Goal: Information Seeking & Learning: Learn about a topic

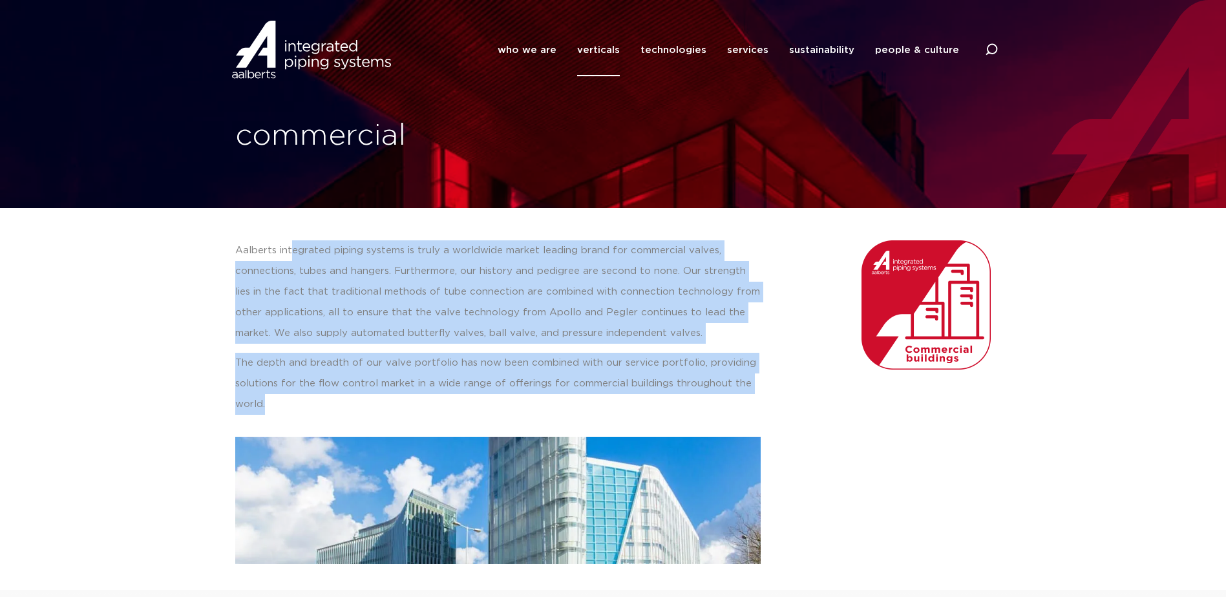
drag, startPoint x: 290, startPoint y: 239, endPoint x: 752, endPoint y: 408, distance: 492.2
click at [752, 408] on div "Aalberts integrated piping systems is truly a worldwide market leading brand fo…" at bounding box center [498, 402] width 538 height 337
drag, startPoint x: 752, startPoint y: 408, endPoint x: 656, endPoint y: 405, distance: 96.3
click at [656, 405] on p "The depth and breadth of our valve portfolio has now been combined with our ser…" at bounding box center [498, 384] width 526 height 62
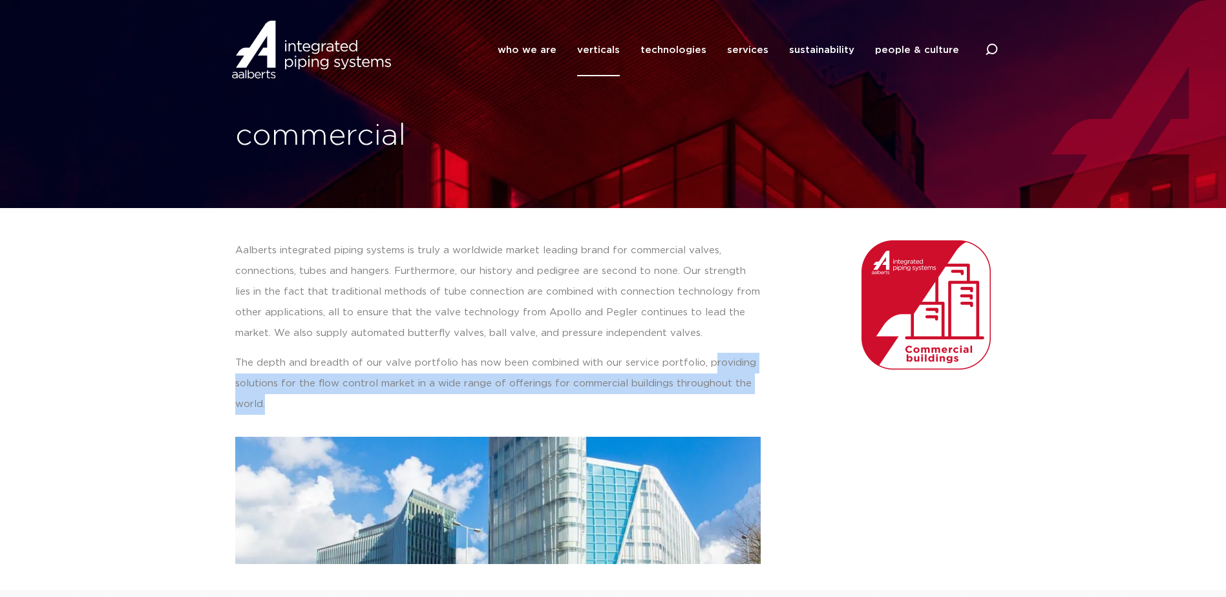
drag, startPoint x: 703, startPoint y: 362, endPoint x: 726, endPoint y: 396, distance: 41.4
click at [726, 396] on p "The depth and breadth of our valve portfolio has now been combined with our ser…" at bounding box center [498, 384] width 526 height 62
drag, startPoint x: 726, startPoint y: 396, endPoint x: 698, endPoint y: 396, distance: 27.8
click at [698, 396] on p "The depth and breadth of our valve portfolio has now been combined with our ser…" at bounding box center [498, 384] width 526 height 62
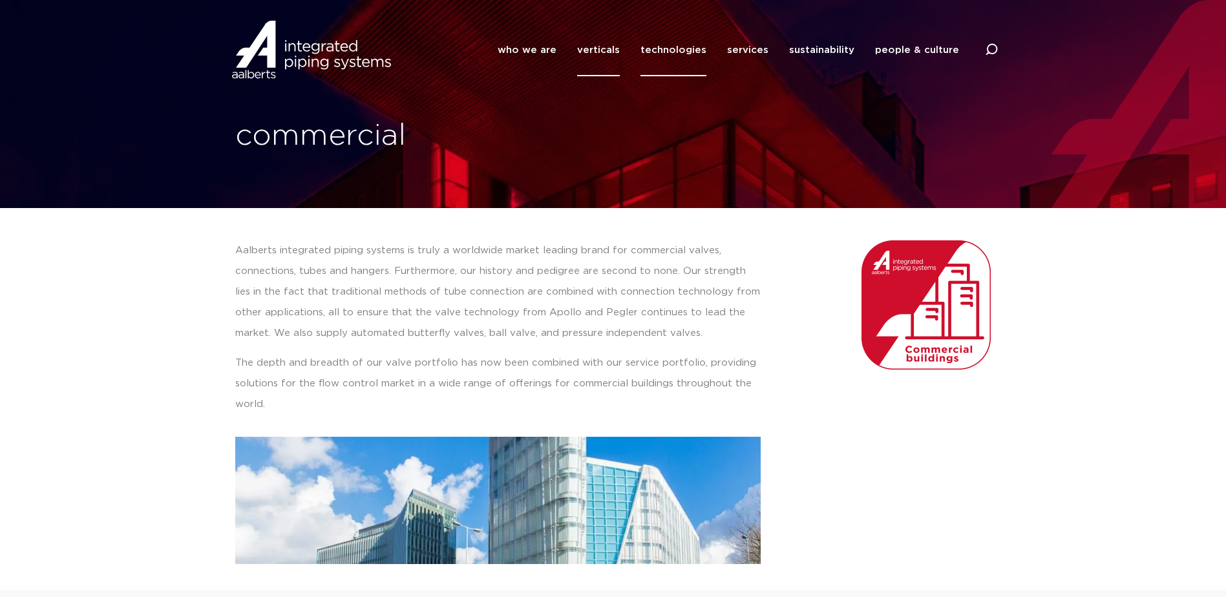
click at [689, 50] on link "technologies" at bounding box center [674, 50] width 66 height 52
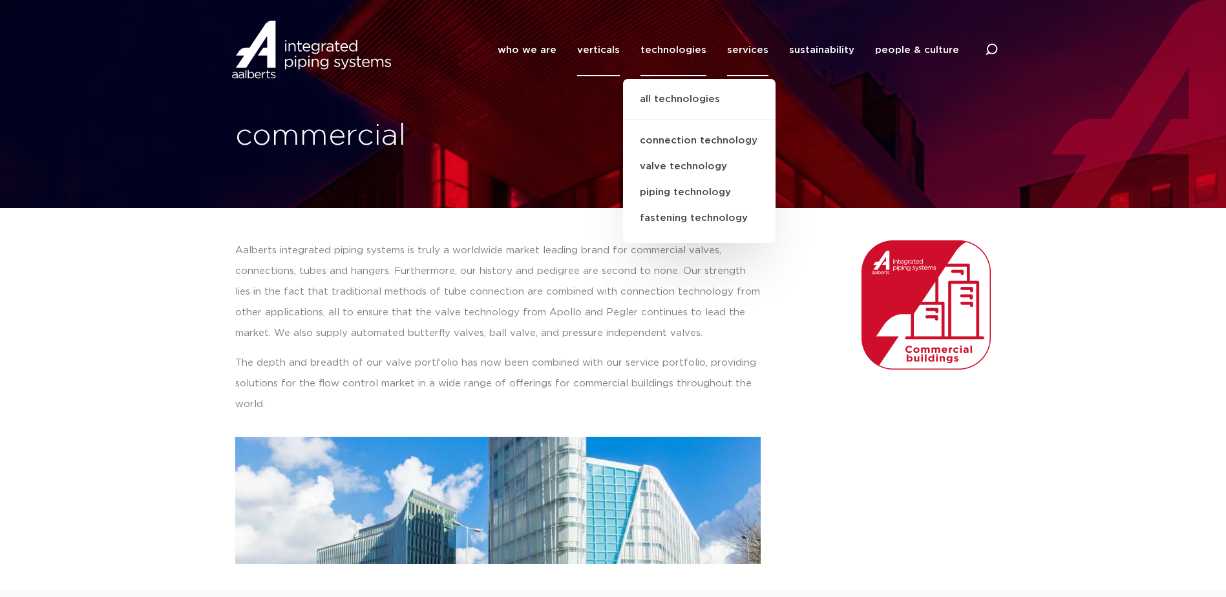
click at [745, 47] on link "services" at bounding box center [747, 50] width 41 height 52
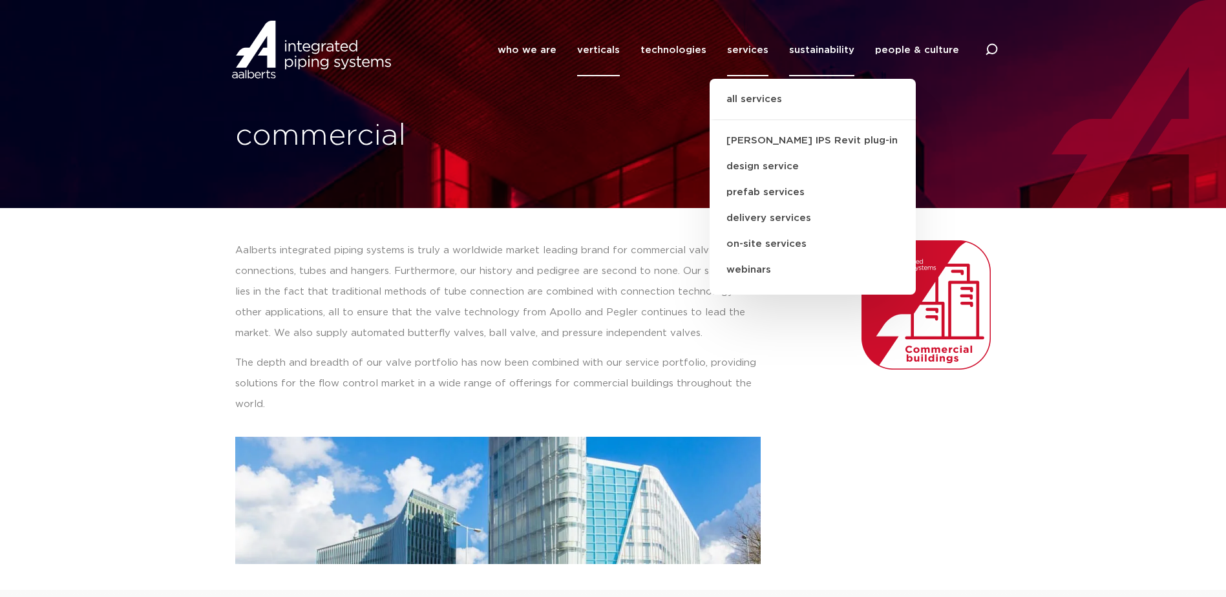
click at [825, 55] on link "sustainability" at bounding box center [821, 50] width 65 height 52
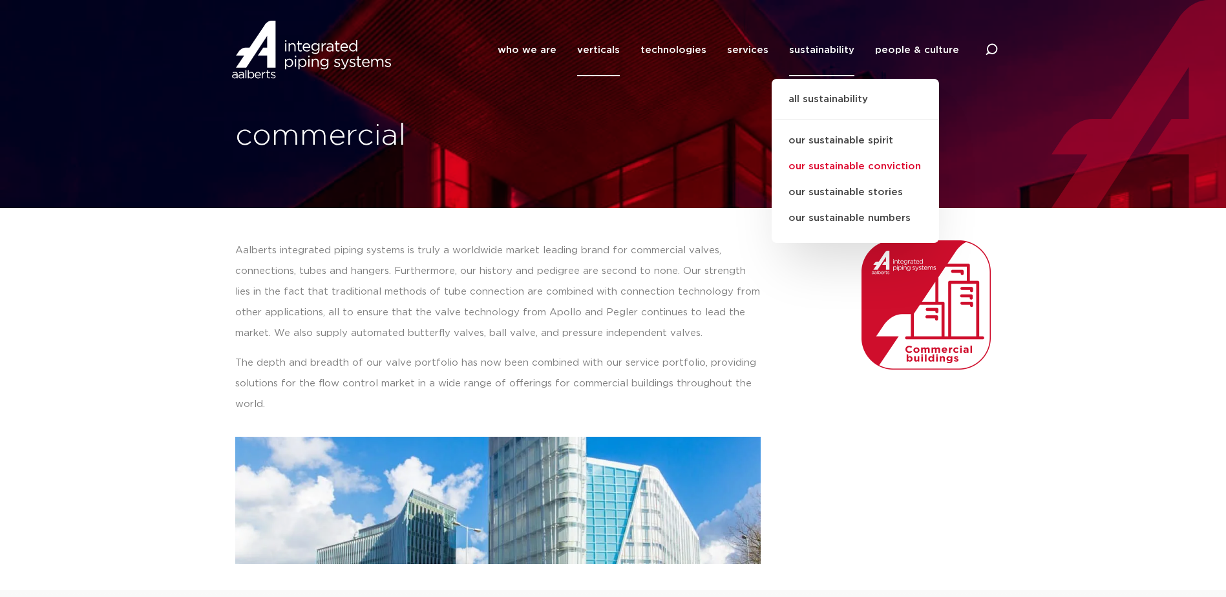
click at [884, 166] on link "our sustainable conviction" at bounding box center [855, 167] width 167 height 26
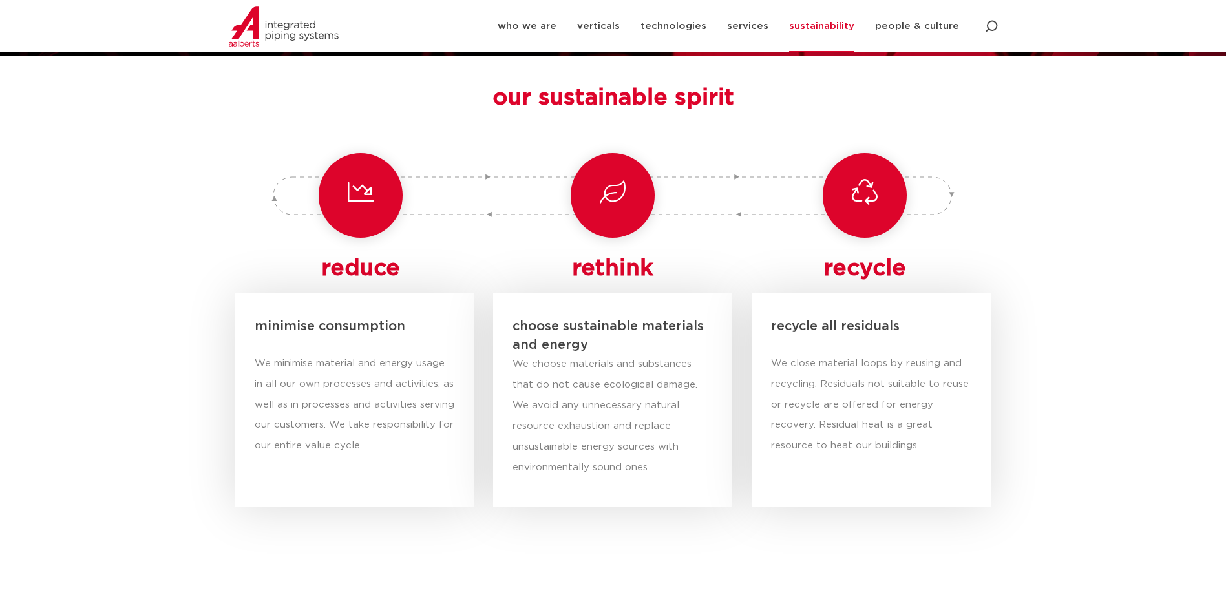
scroll to position [194, 0]
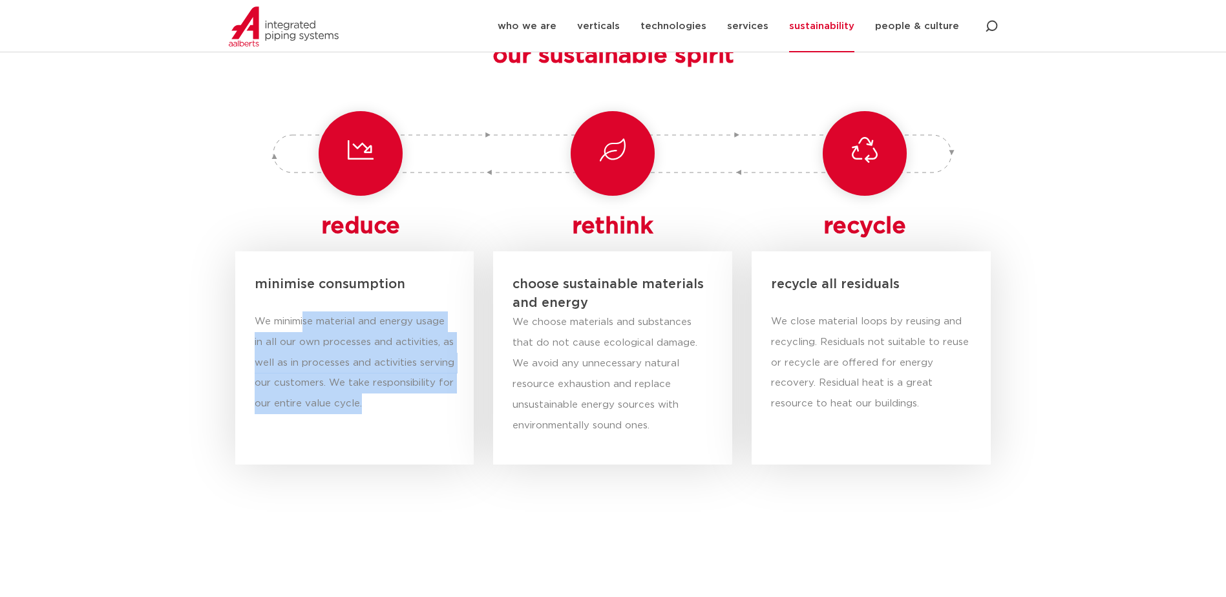
drag, startPoint x: 306, startPoint y: 326, endPoint x: 452, endPoint y: 414, distance: 170.5
click at [452, 414] on p "We minimise material and energy usage in all our own processes and activities, …" at bounding box center [355, 363] width 200 height 103
drag, startPoint x: 452, startPoint y: 414, endPoint x: 412, endPoint y: 409, distance: 40.4
click at [412, 409] on p "We minimise material and energy usage in all our own processes and activities, …" at bounding box center [355, 363] width 200 height 103
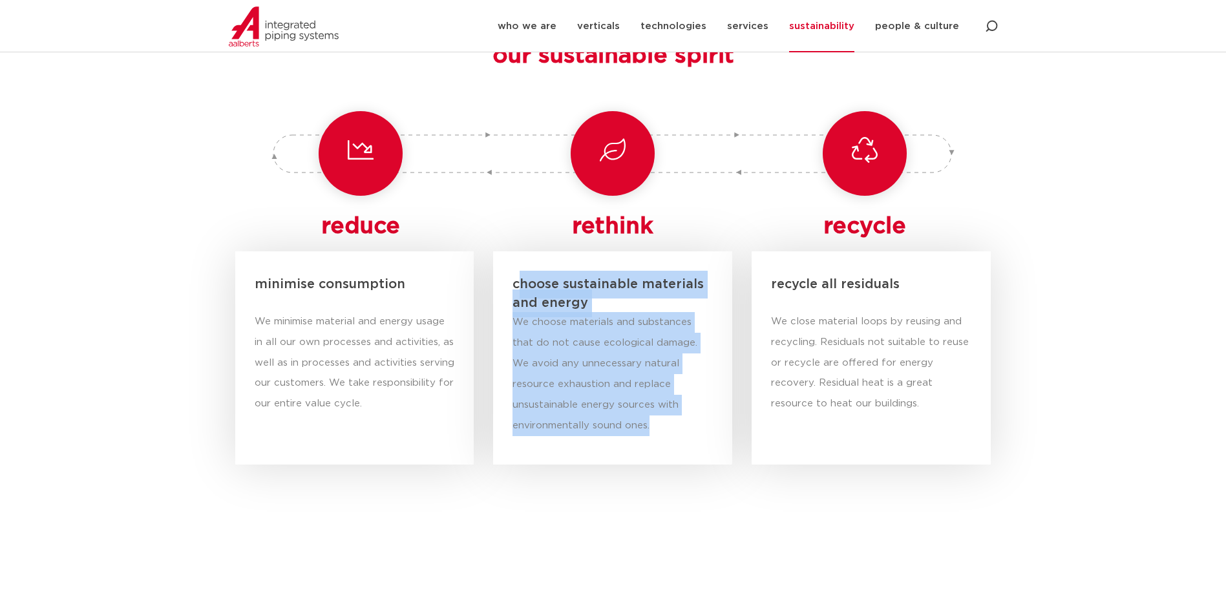
drag, startPoint x: 520, startPoint y: 281, endPoint x: 590, endPoint y: 421, distance: 155.8
click at [590, 421] on div "choose sustainable materials and energy We choose materials and substances that…" at bounding box center [612, 357] width 239 height 213
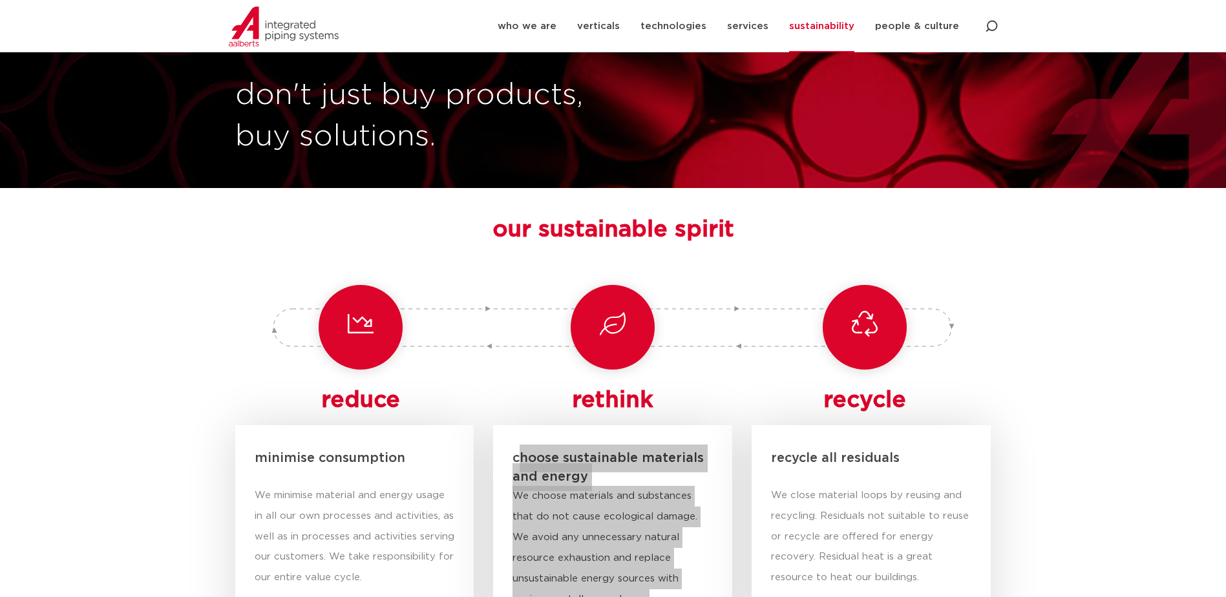
scroll to position [0, 0]
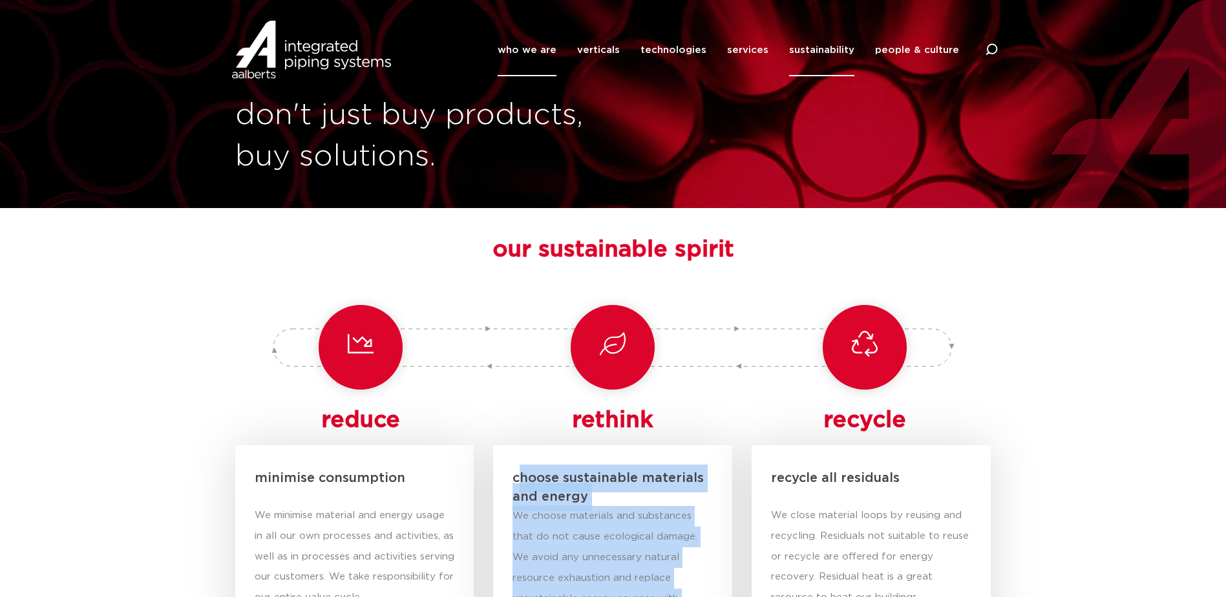
click at [537, 47] on link "who we are" at bounding box center [527, 50] width 59 height 52
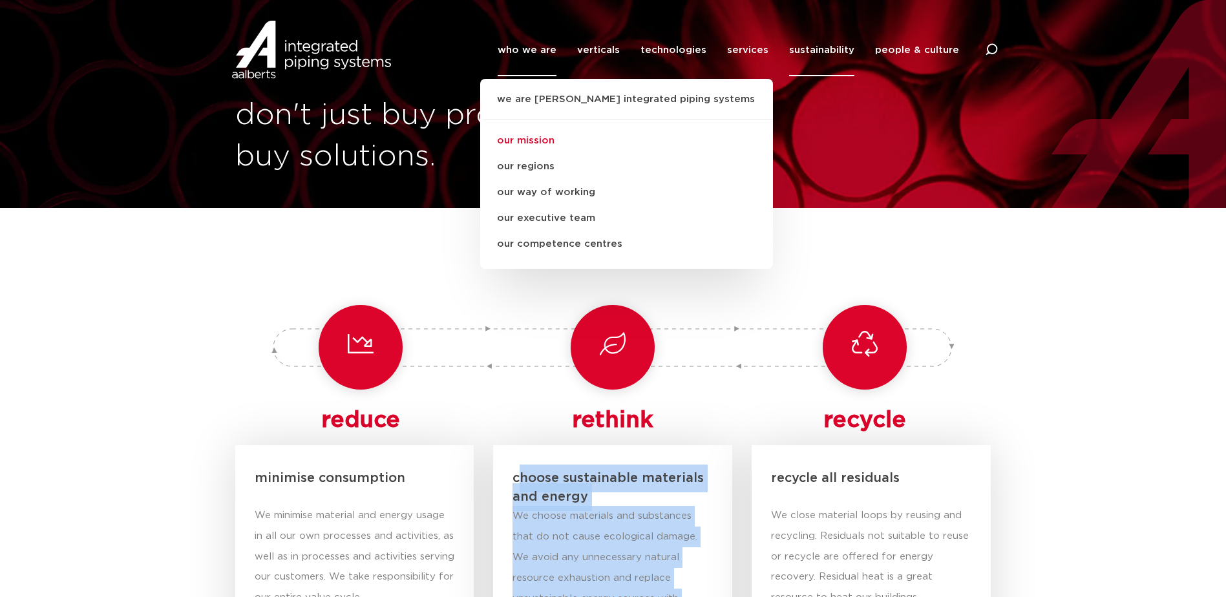
click at [555, 135] on link "our mission" at bounding box center [626, 141] width 293 height 26
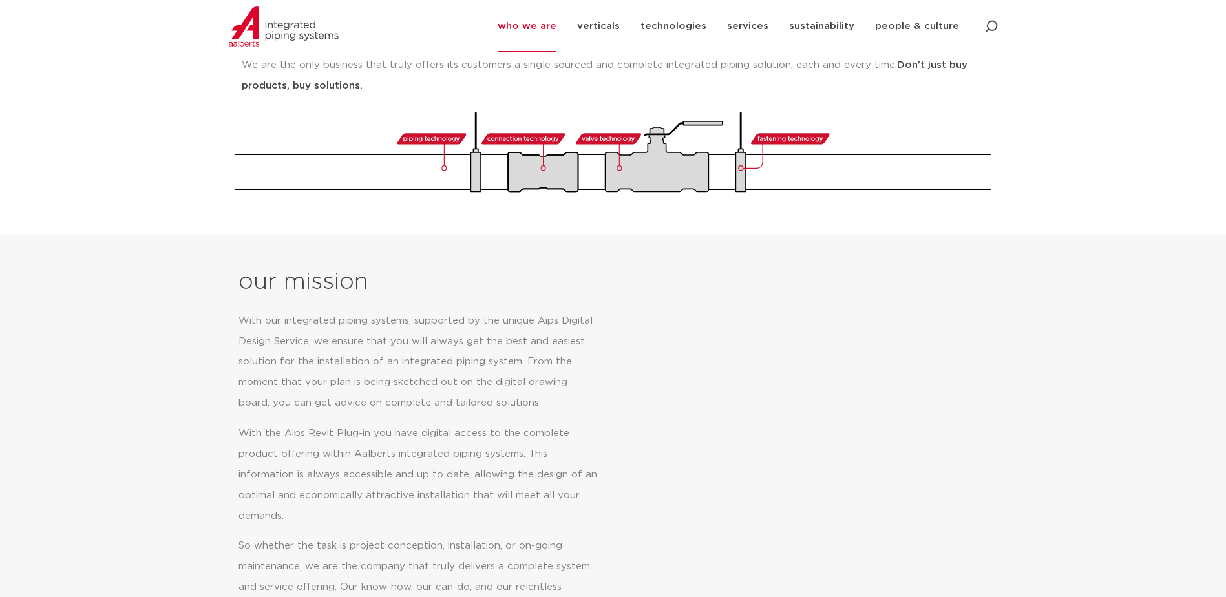
scroll to position [157, 0]
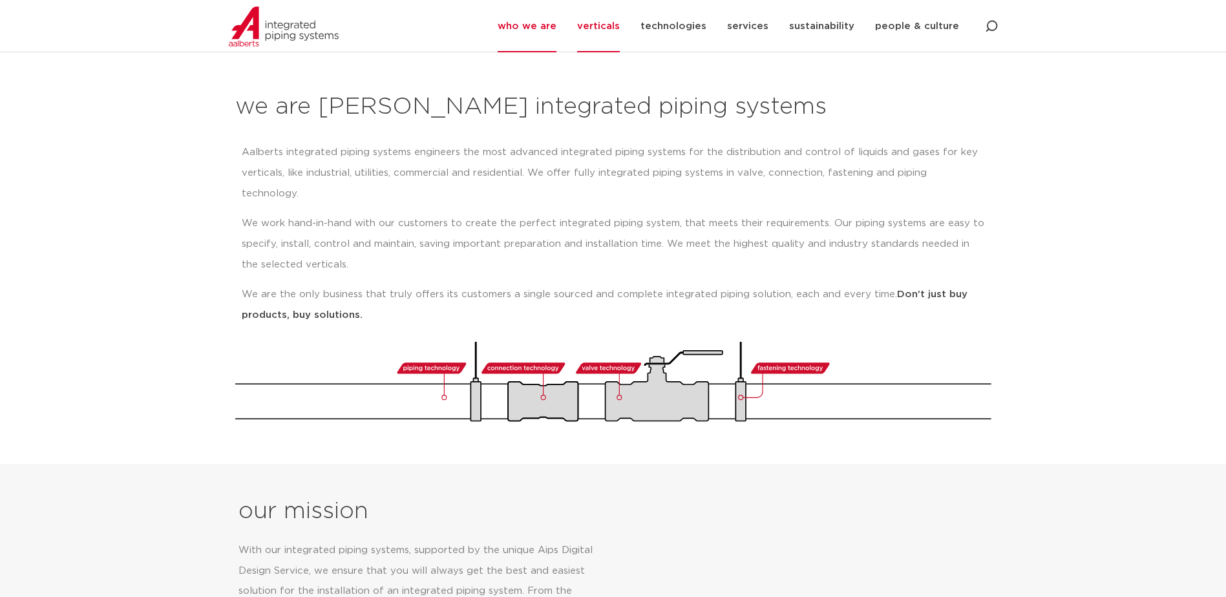
click at [612, 34] on link "verticals" at bounding box center [598, 26] width 43 height 52
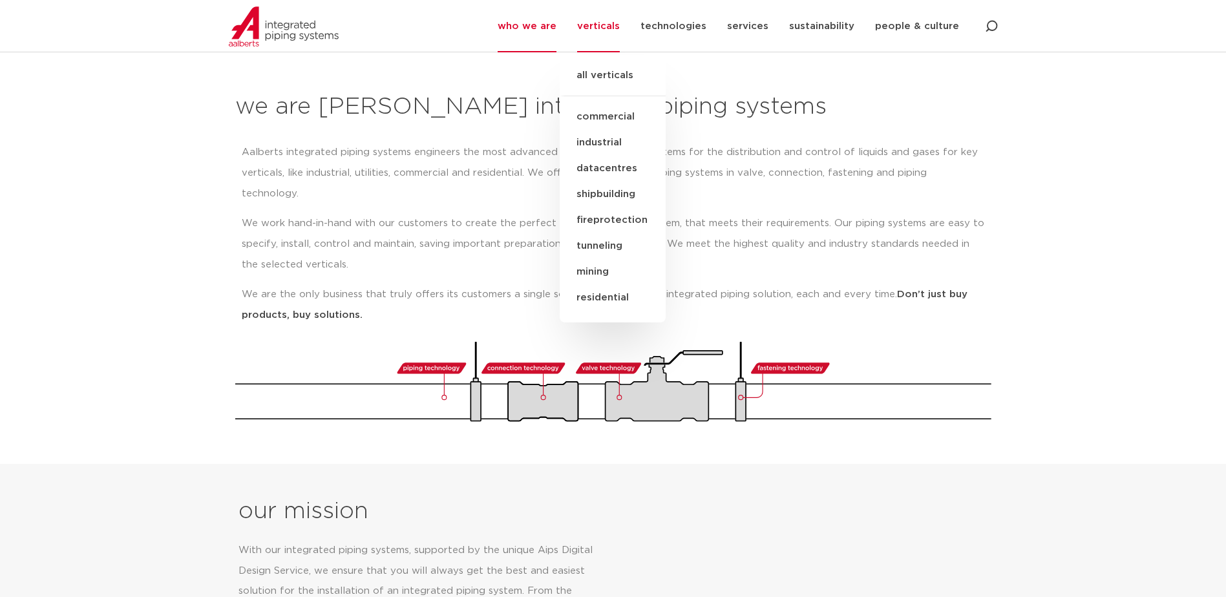
click at [619, 266] on link "mining" at bounding box center [613, 272] width 106 height 26
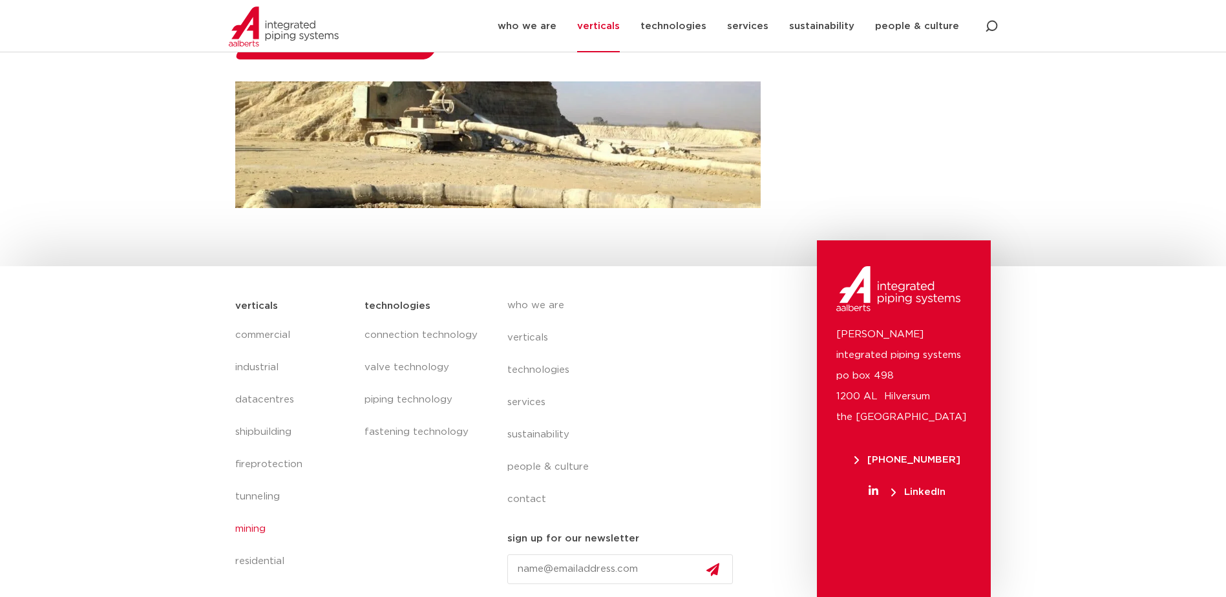
scroll to position [464, 0]
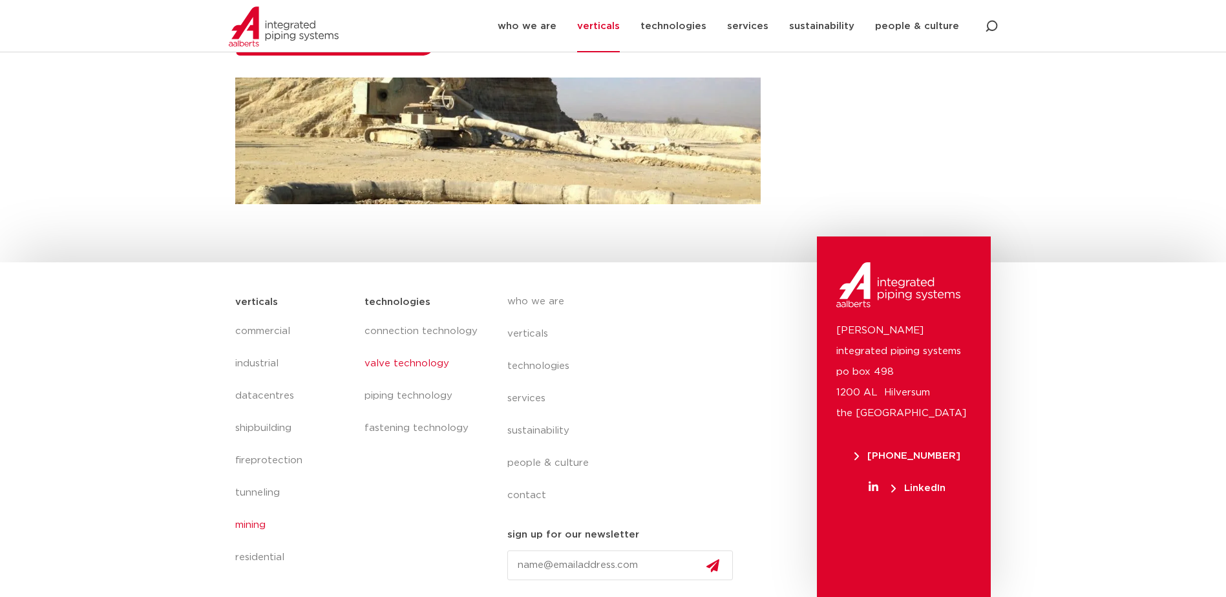
click at [431, 367] on link "valve technology" at bounding box center [423, 364] width 116 height 32
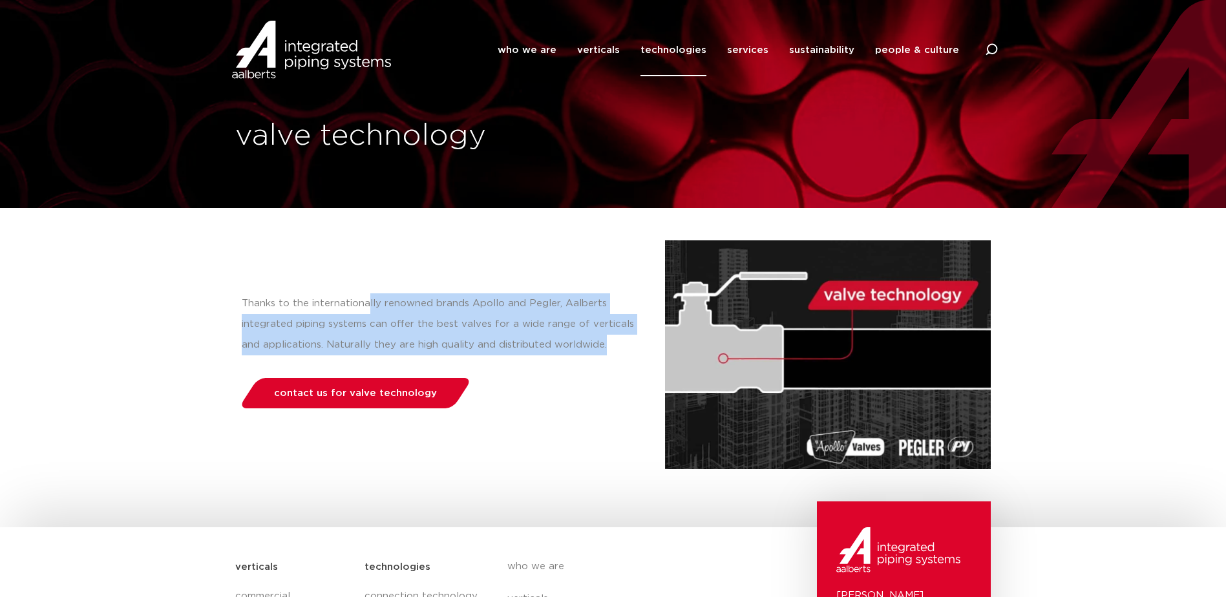
drag, startPoint x: 365, startPoint y: 303, endPoint x: 613, endPoint y: 368, distance: 256.7
click at [613, 368] on div "Thanks to the internationally renowned brands Apollo and Pegler, Aalberts integ…" at bounding box center [450, 354] width 430 height 229
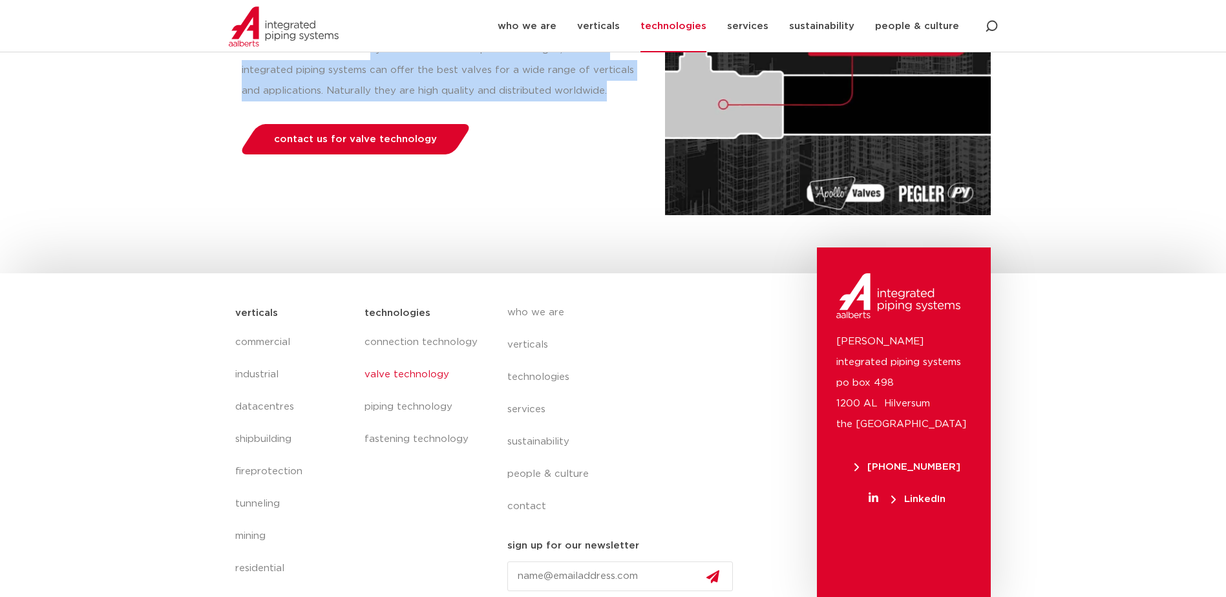
scroll to position [265, 0]
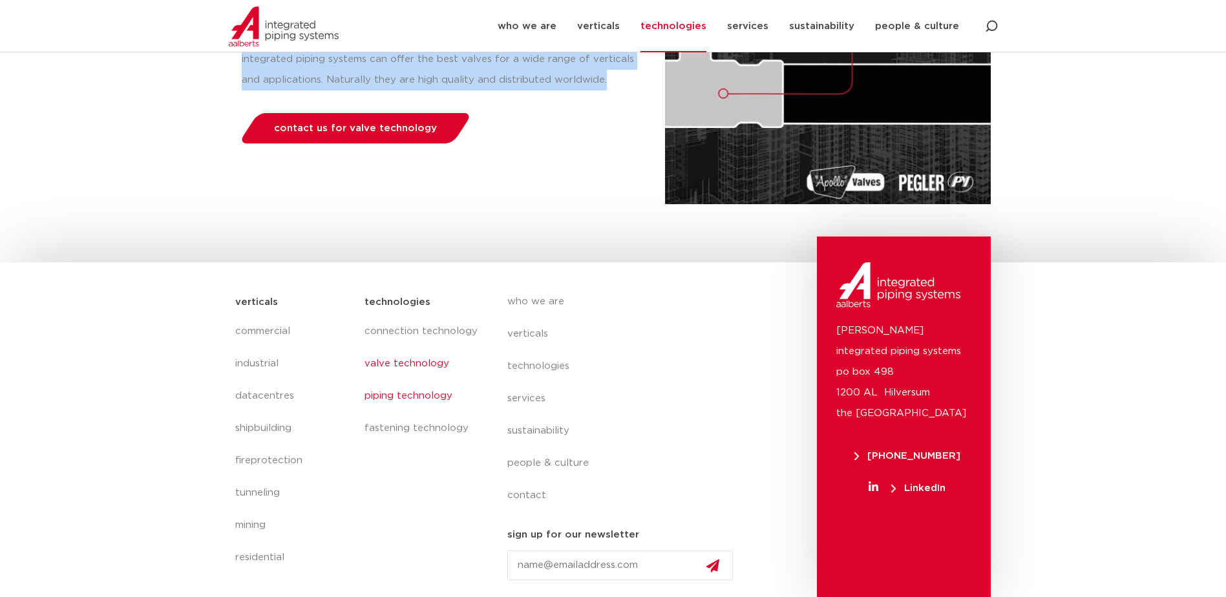
click at [433, 394] on link "piping technology" at bounding box center [423, 396] width 116 height 32
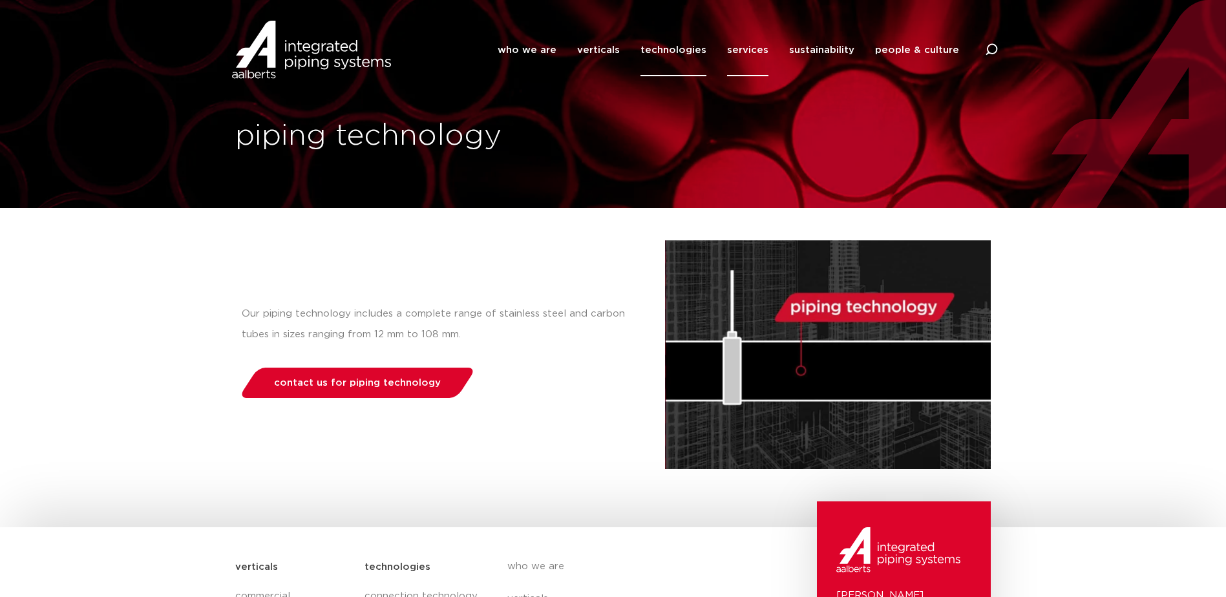
click at [757, 50] on link "services" at bounding box center [747, 50] width 41 height 52
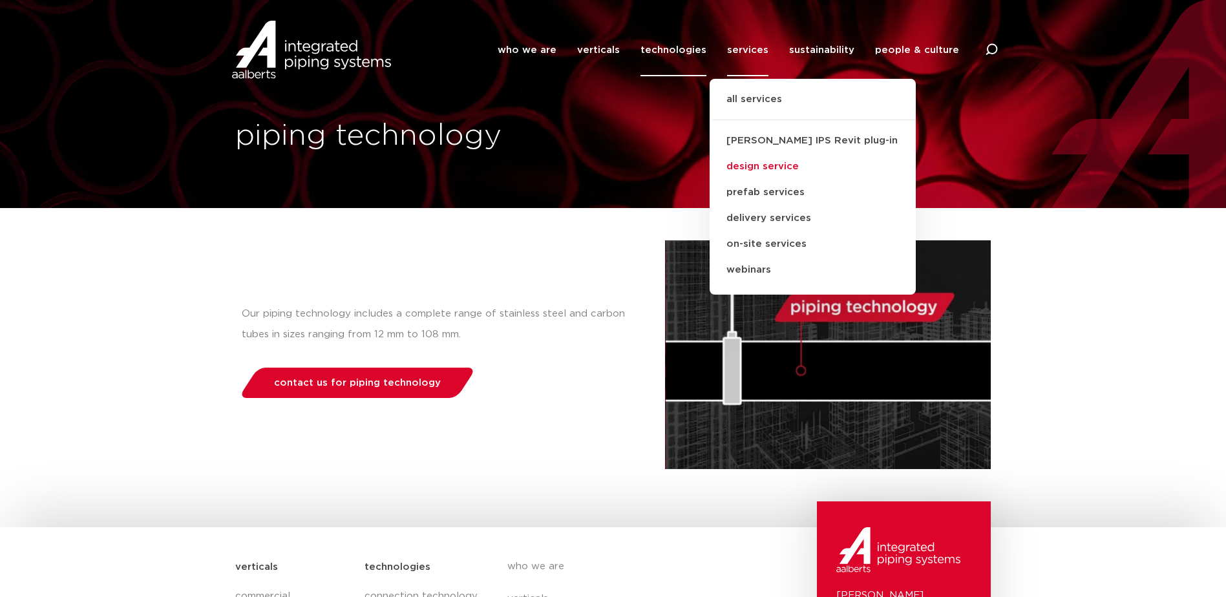
click at [792, 167] on link "design service" at bounding box center [813, 167] width 206 height 26
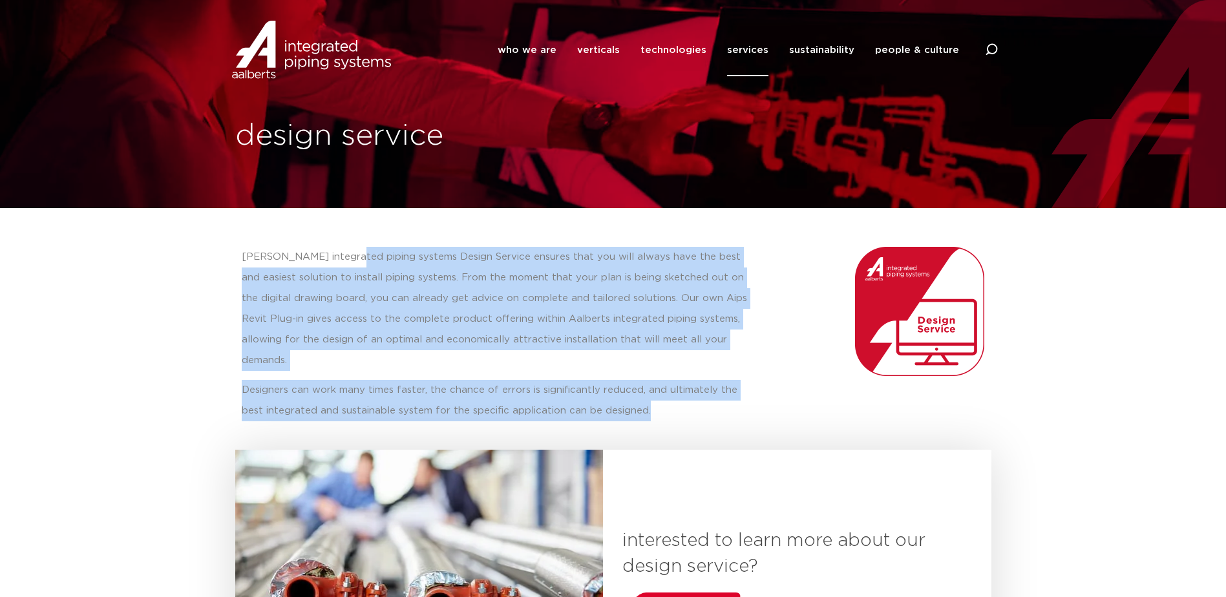
drag, startPoint x: 345, startPoint y: 251, endPoint x: 624, endPoint y: 392, distance: 313.4
click at [624, 392] on div "Aalberts integrated piping systems Design Service ensures that you will always …" at bounding box center [500, 334] width 516 height 175
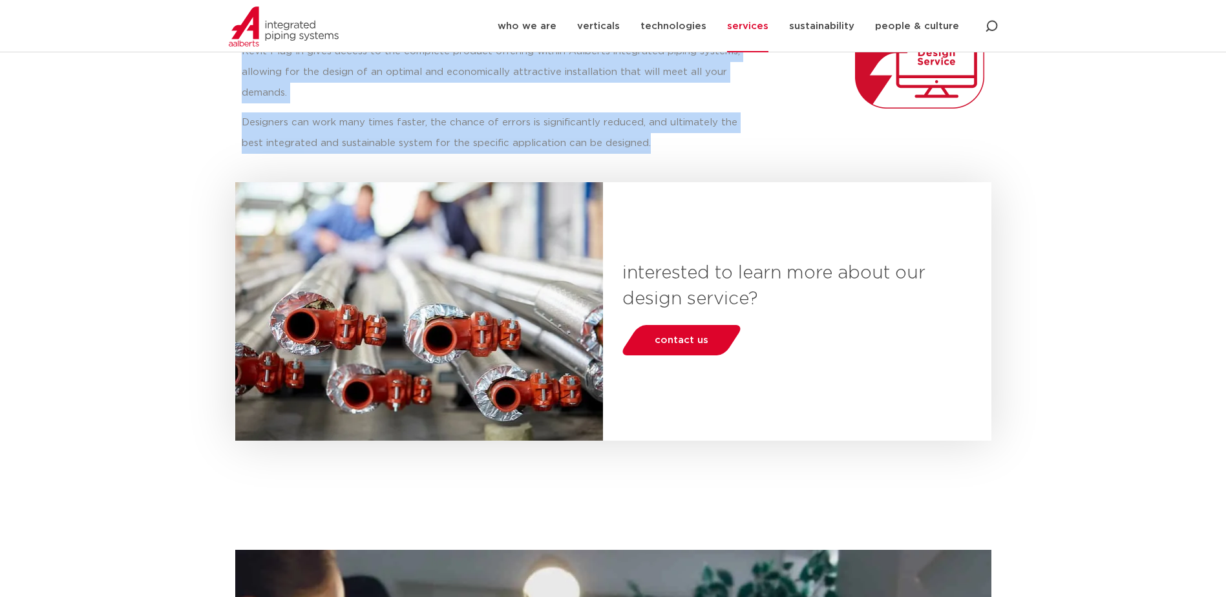
scroll to position [242, 0]
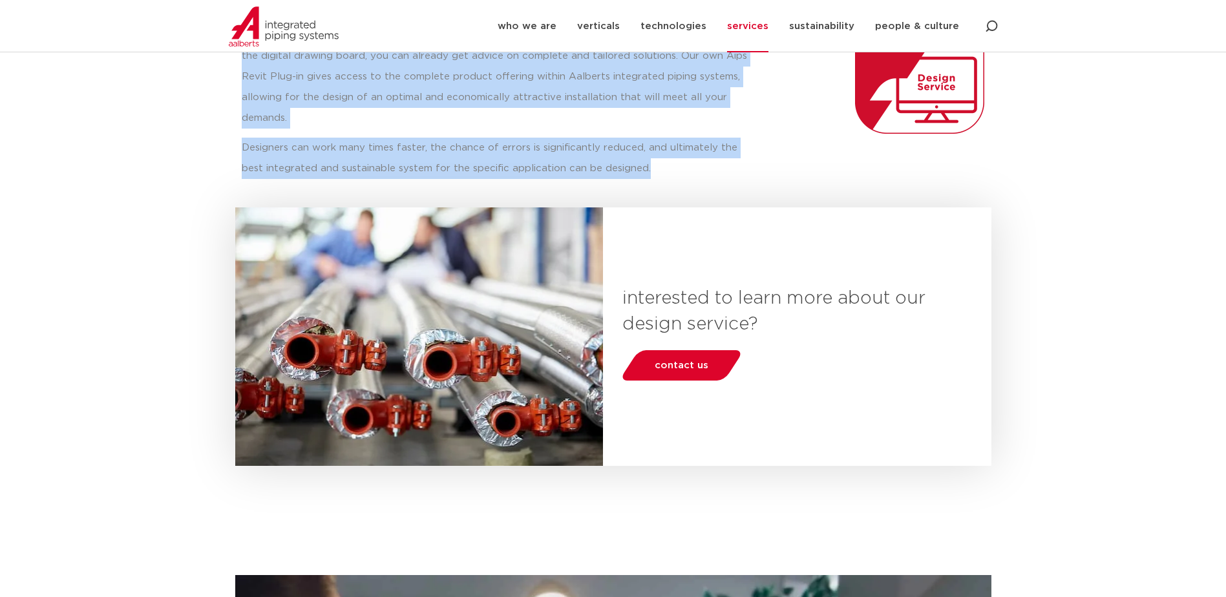
click at [752, 31] on link "services" at bounding box center [747, 26] width 41 height 52
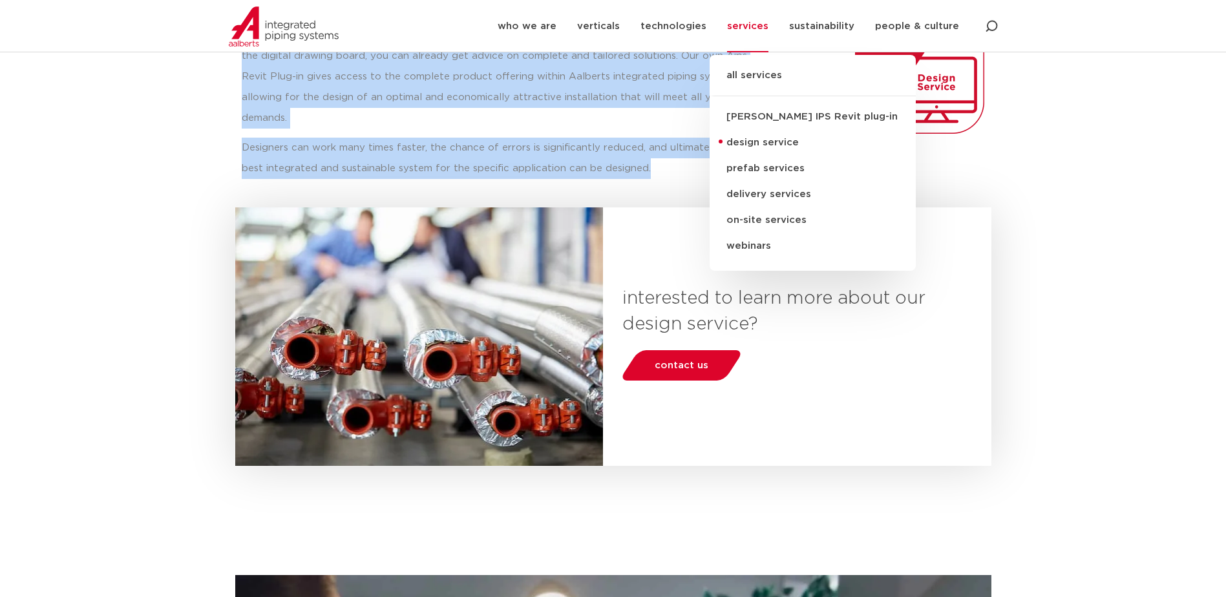
click at [776, 195] on link "delivery services" at bounding box center [813, 195] width 206 height 26
